Goal: Task Accomplishment & Management: Manage account settings

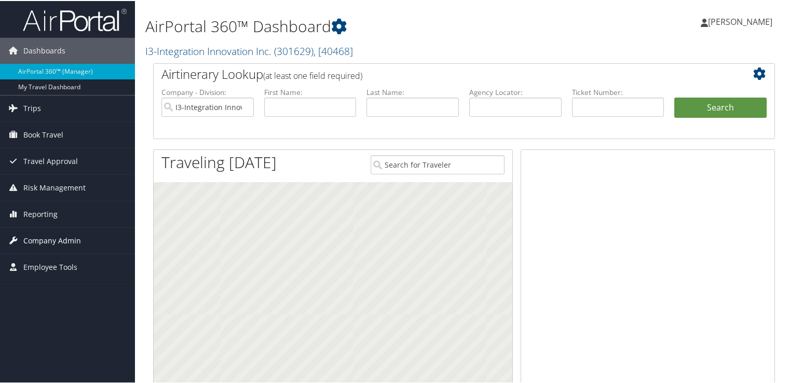
click at [58, 242] on span "Company Admin" at bounding box center [52, 240] width 58 height 26
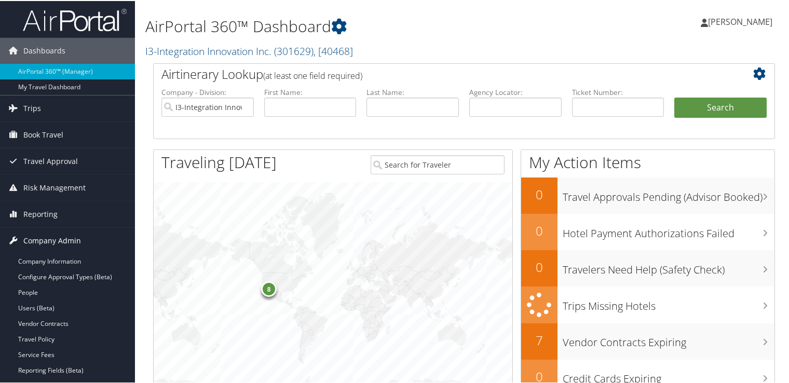
scroll to position [65, 0]
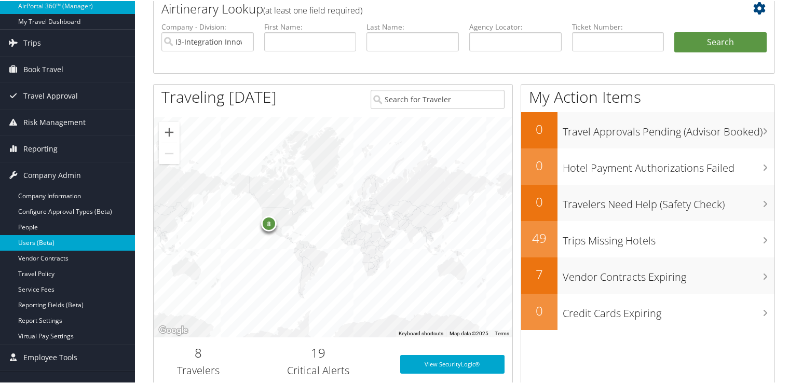
click at [57, 243] on link "Users (Beta)" at bounding box center [67, 242] width 135 height 16
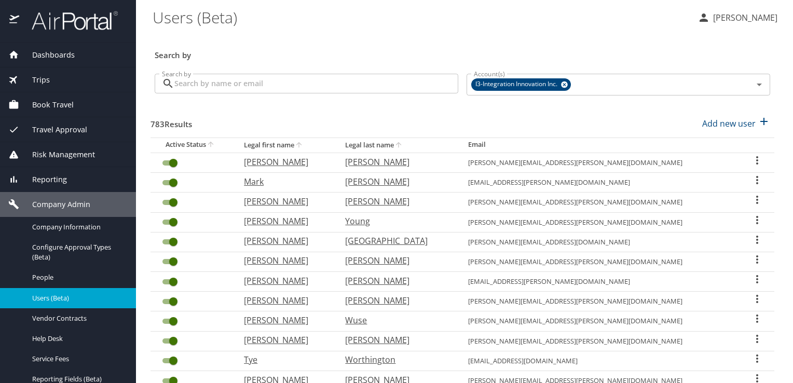
click at [259, 89] on input "Search by" at bounding box center [316, 84] width 284 height 20
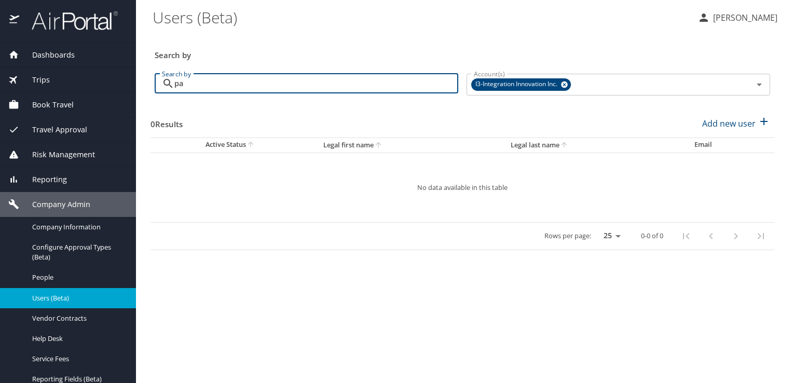
type input "p"
type input "m"
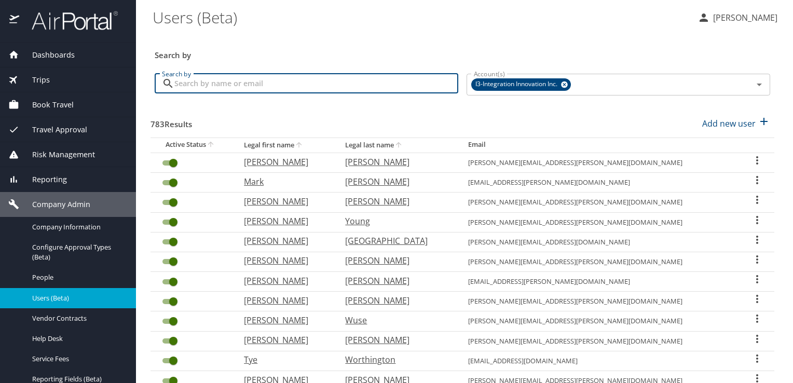
click at [248, 82] on input "Search by" at bounding box center [316, 84] width 284 height 20
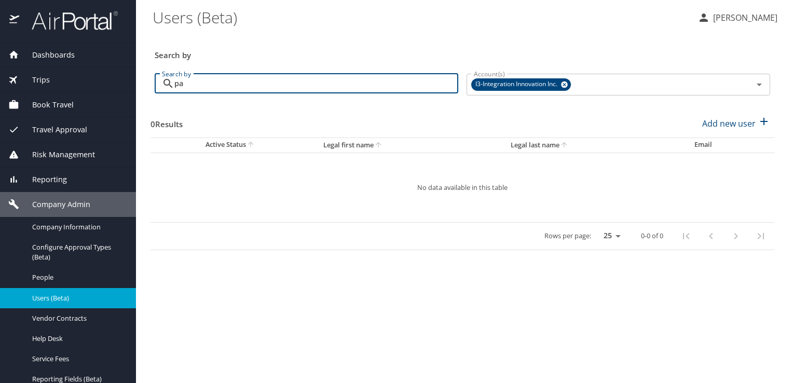
type input "p"
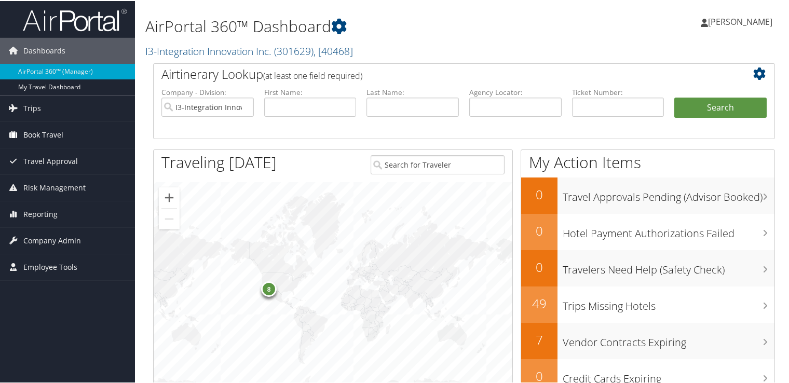
click at [55, 131] on span "Book Travel" at bounding box center [43, 134] width 40 height 26
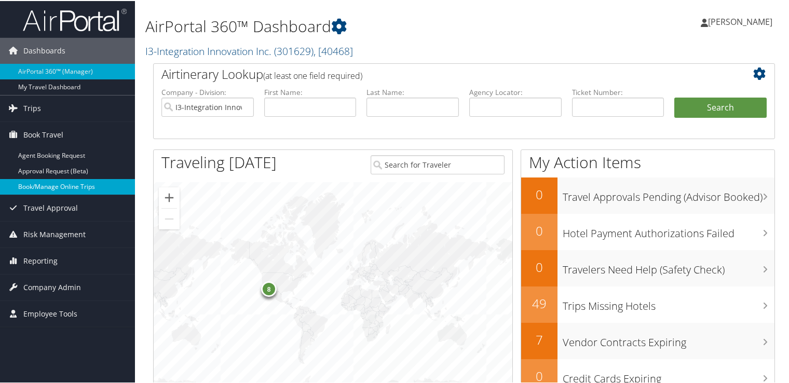
click at [82, 187] on link "Book/Manage Online Trips" at bounding box center [67, 186] width 135 height 16
